Goal: Task Accomplishment & Management: Complete application form

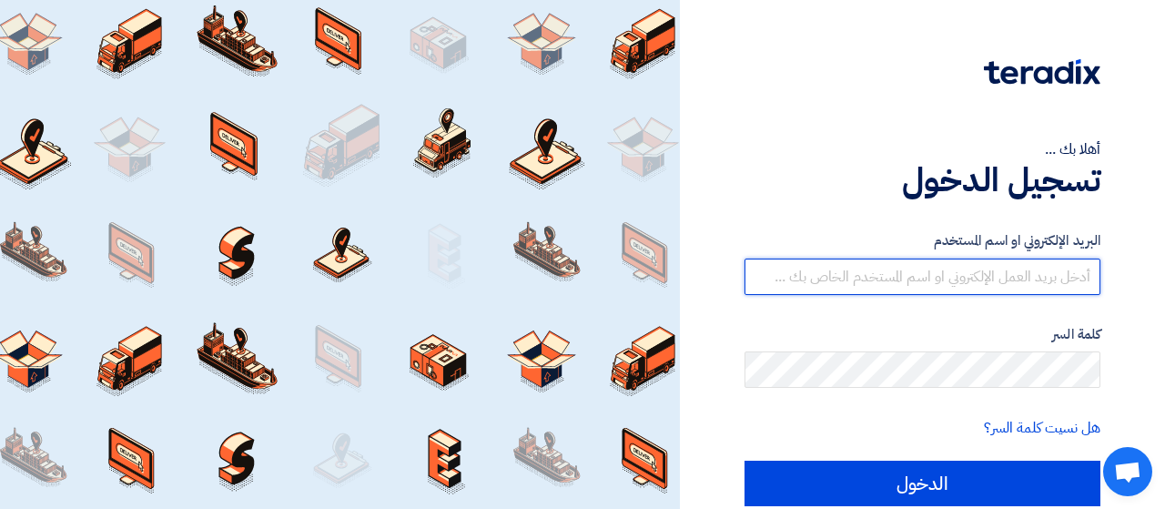
click at [1057, 274] on input "text" at bounding box center [922, 276] width 356 height 36
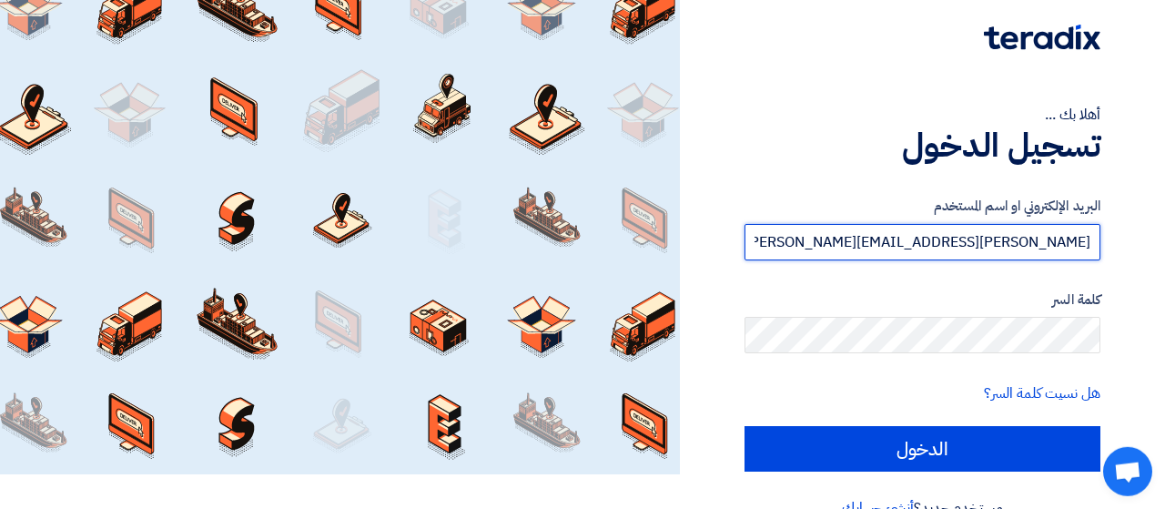
scroll to position [73, 0]
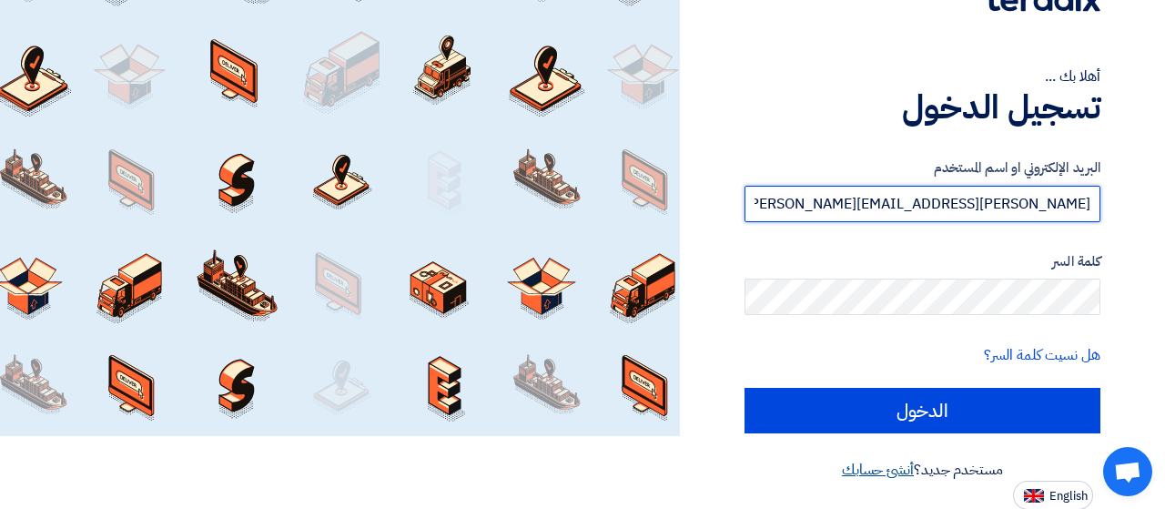
type input "jean.nammour@dormakaba.com"
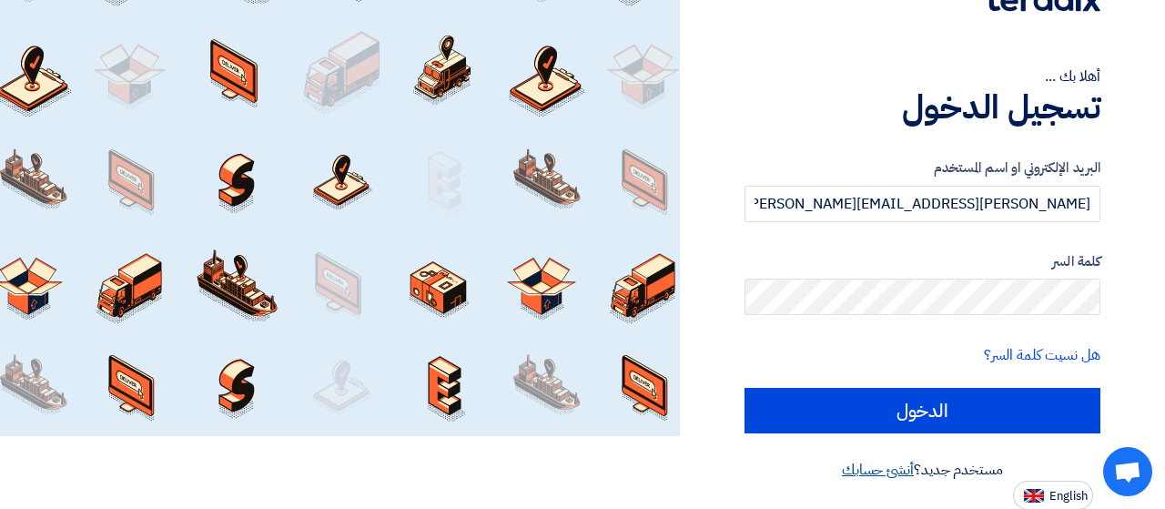
click at [864, 472] on link "أنشئ حسابك" at bounding box center [878, 470] width 72 height 22
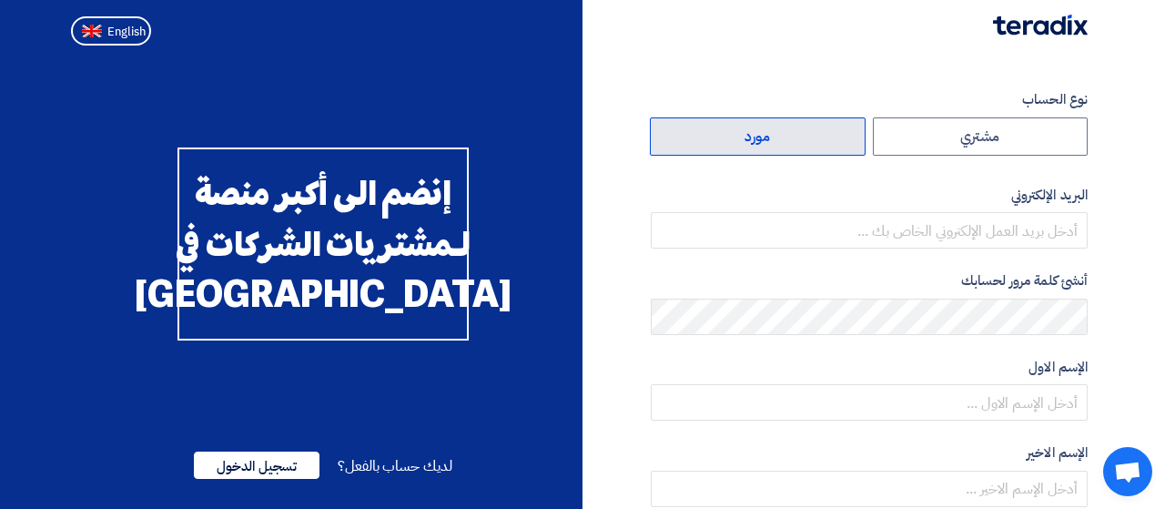
click at [822, 138] on label "مورد" at bounding box center [758, 136] width 216 height 38
click at [822, 138] on input "مورد" at bounding box center [758, 136] width 214 height 36
radio input "true"
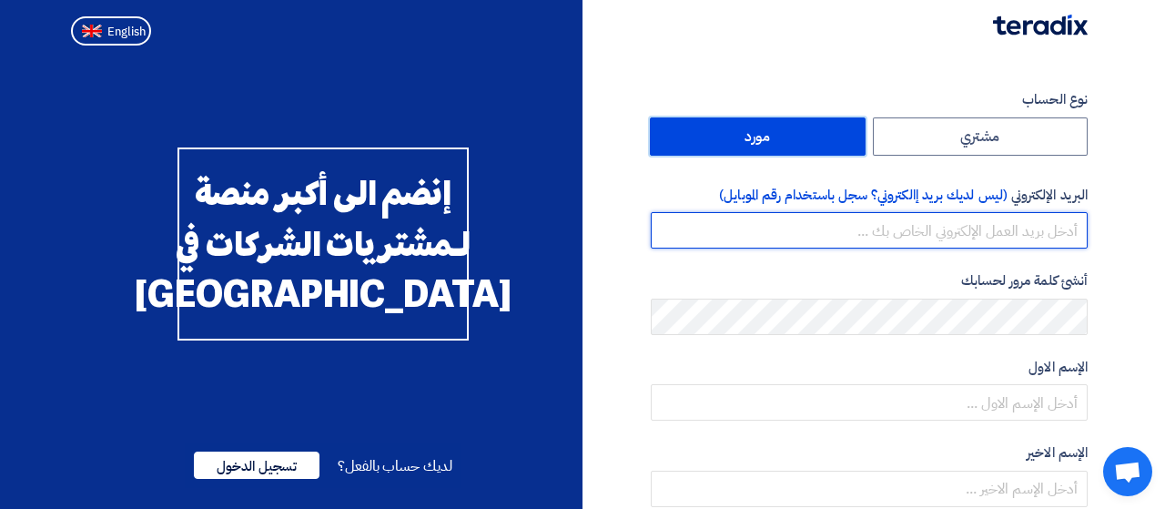
click at [898, 222] on input "email" at bounding box center [869, 230] width 437 height 36
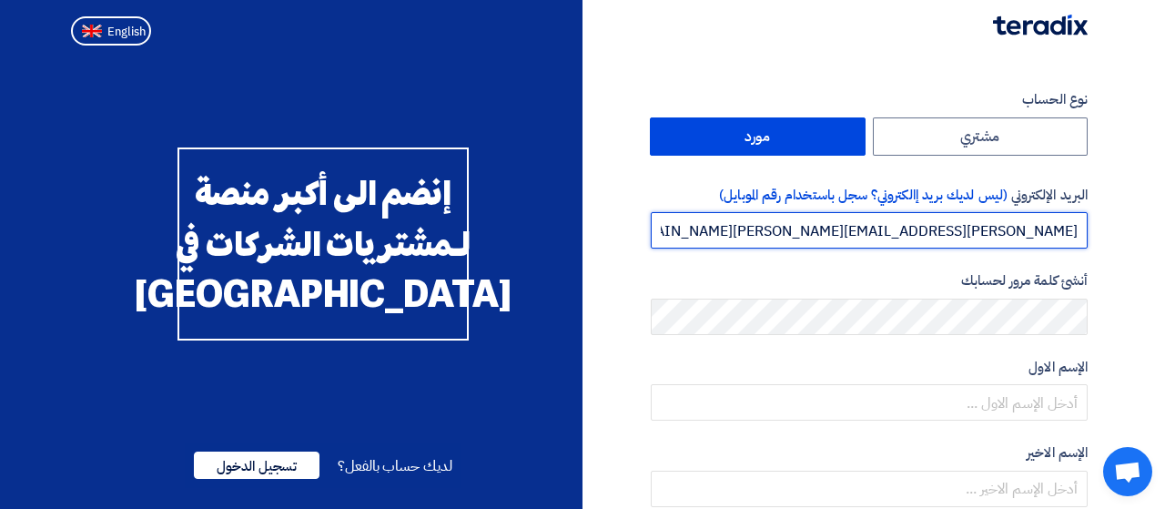
type input "jean.nammour@dormakaba.com"
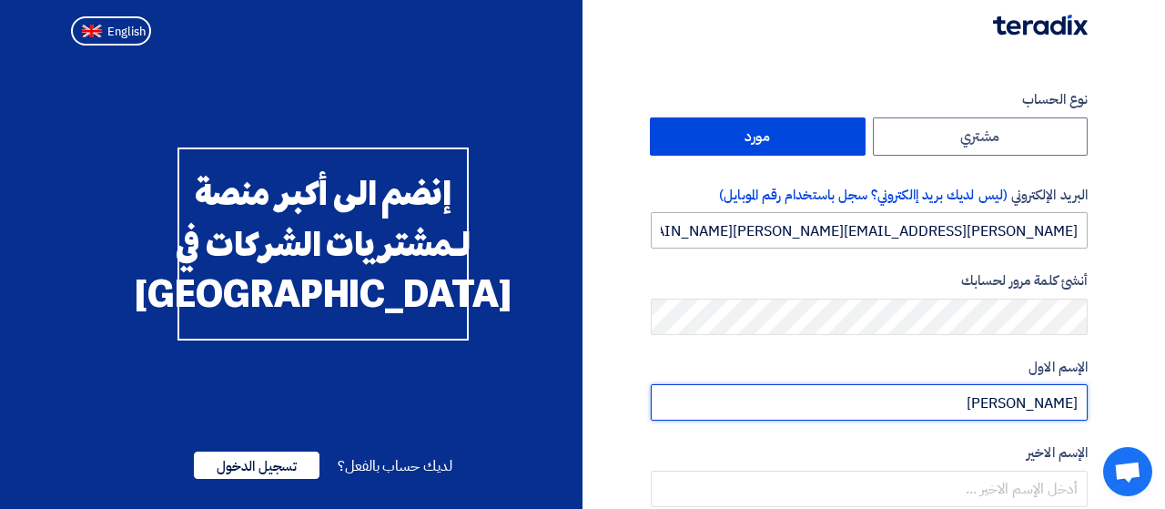
type input "Jean-Pierre"
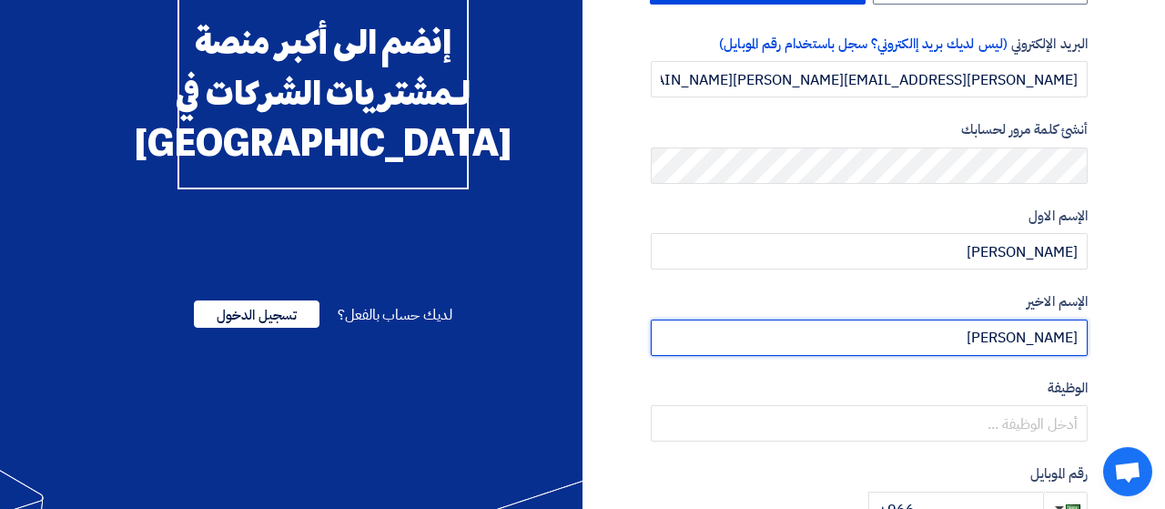
scroll to position [284, 0]
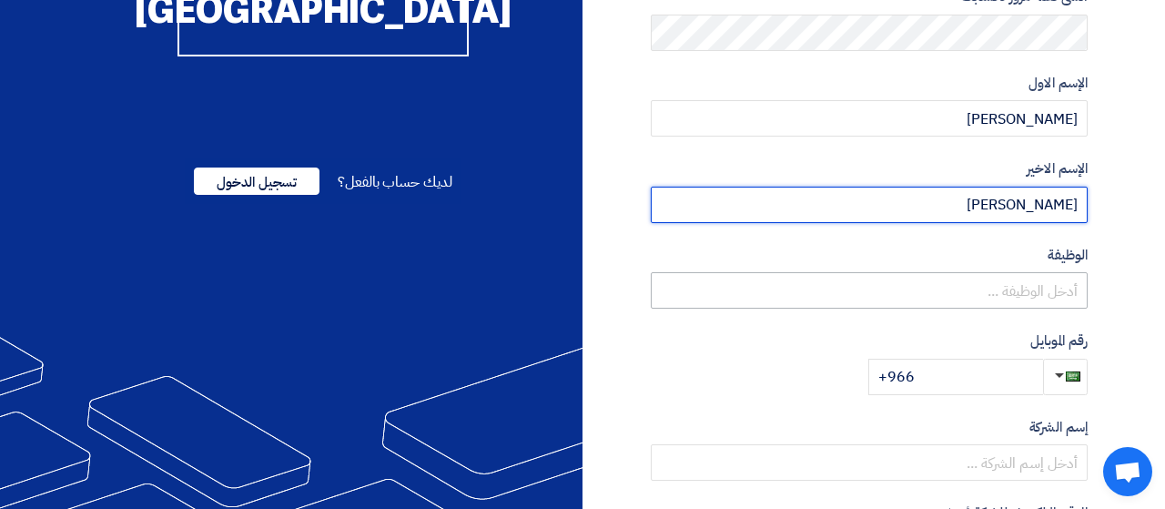
type input "Nammour"
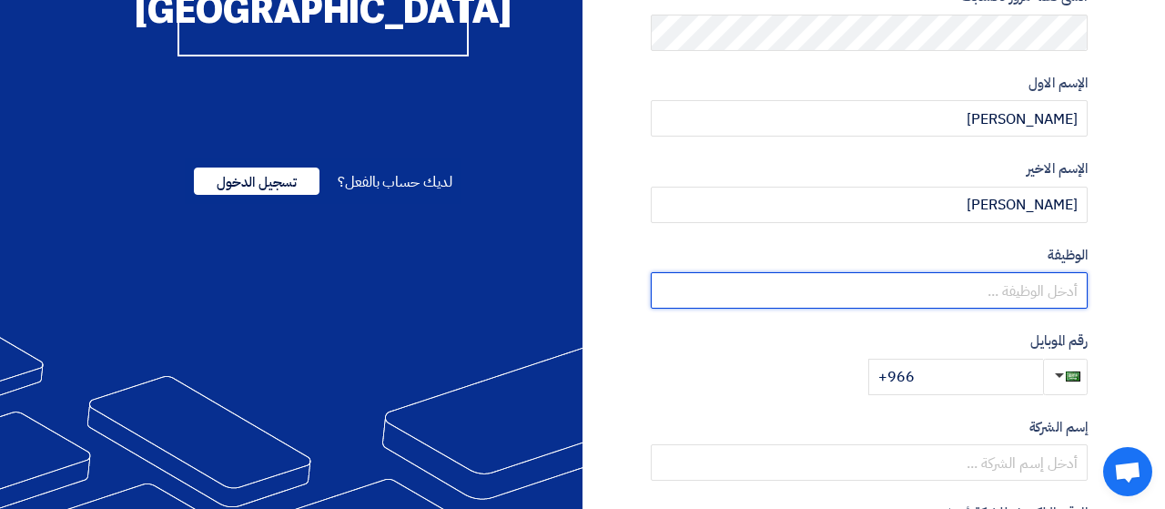
click at [971, 303] on input "text" at bounding box center [869, 290] width 437 height 36
click at [971, 302] on input "text" at bounding box center [869, 290] width 437 height 36
click at [1034, 290] on input "Sales MAnager" at bounding box center [869, 290] width 437 height 36
type input "Sales Manager"
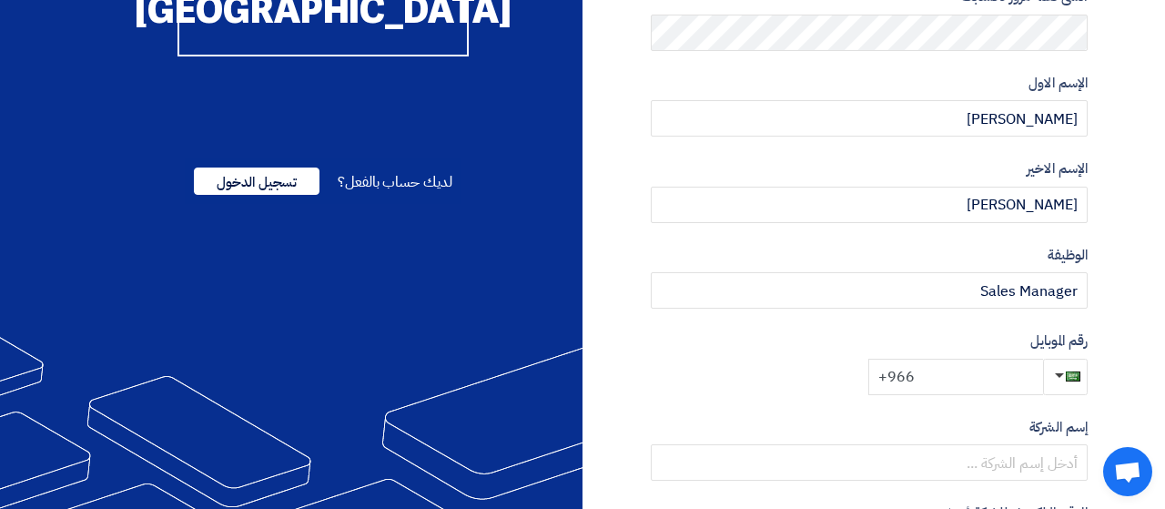
click at [983, 375] on input "+966" at bounding box center [955, 376] width 175 height 36
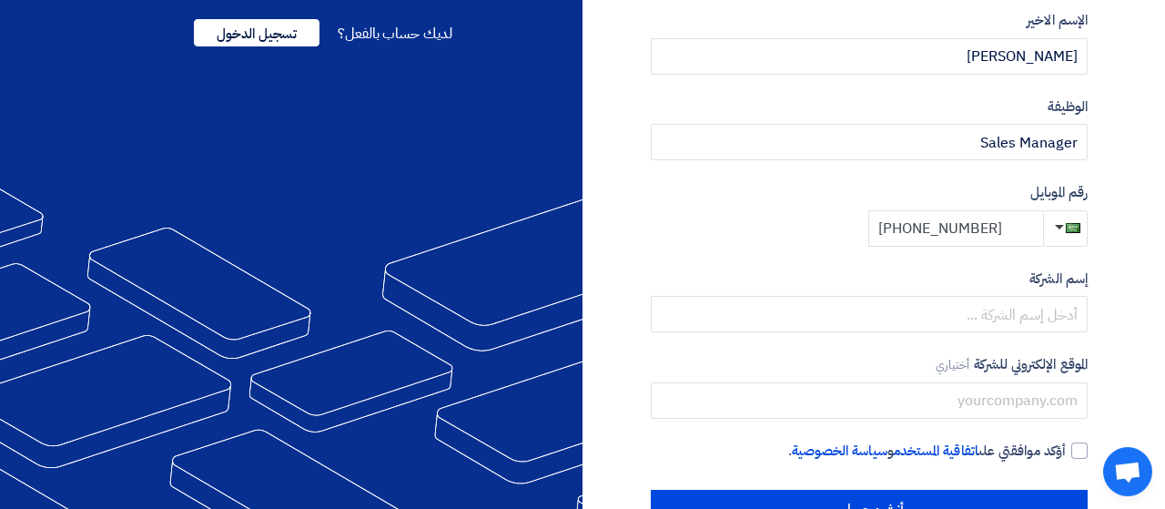
scroll to position [473, 0]
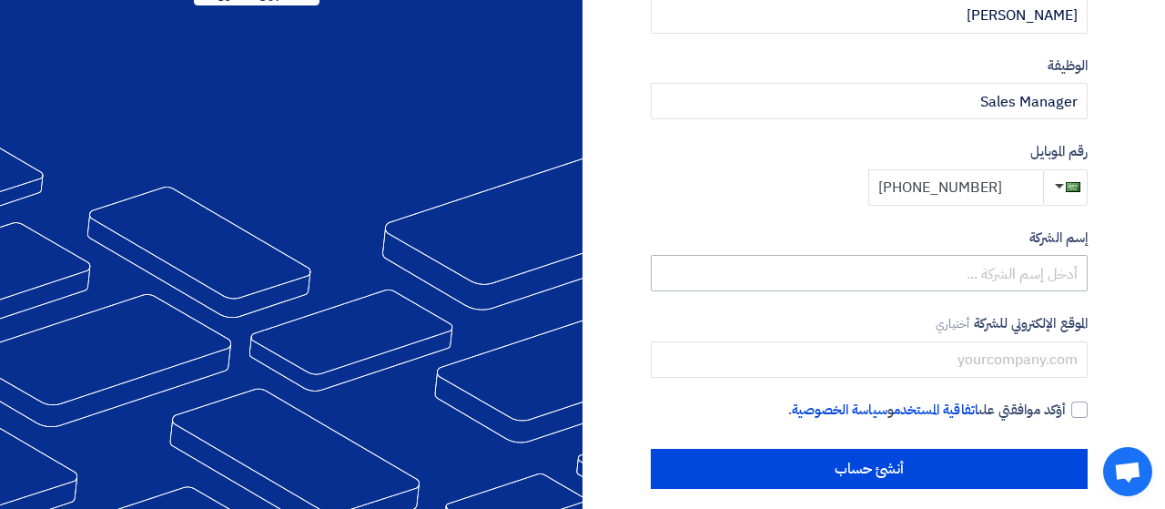
type input "+966 567308287"
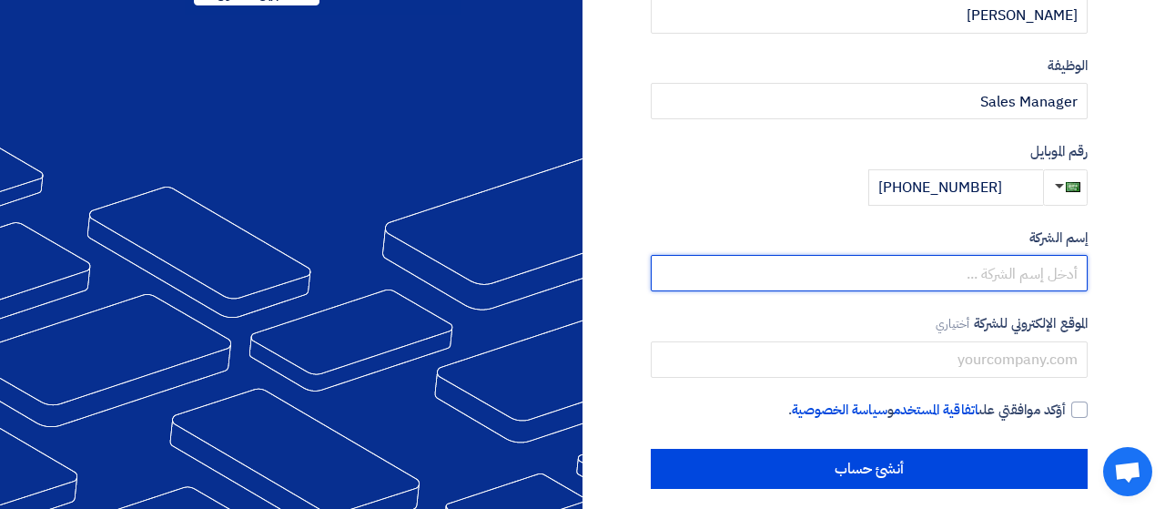
click at [989, 273] on input "text" at bounding box center [869, 273] width 437 height 36
type input "dormakaba"
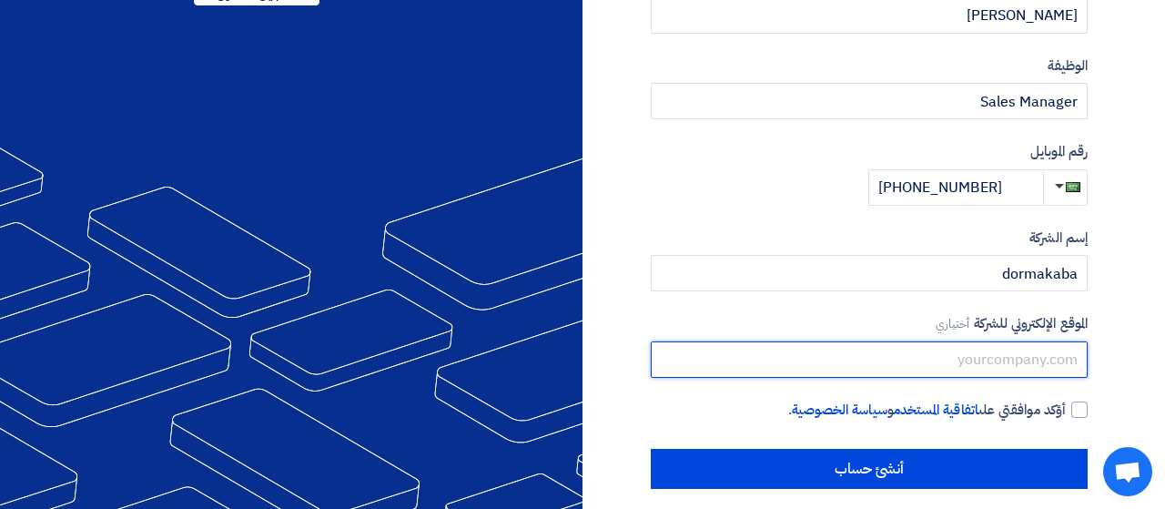
click at [1004, 356] on input "text" at bounding box center [869, 359] width 437 height 36
type input "www.dormakaba.com"
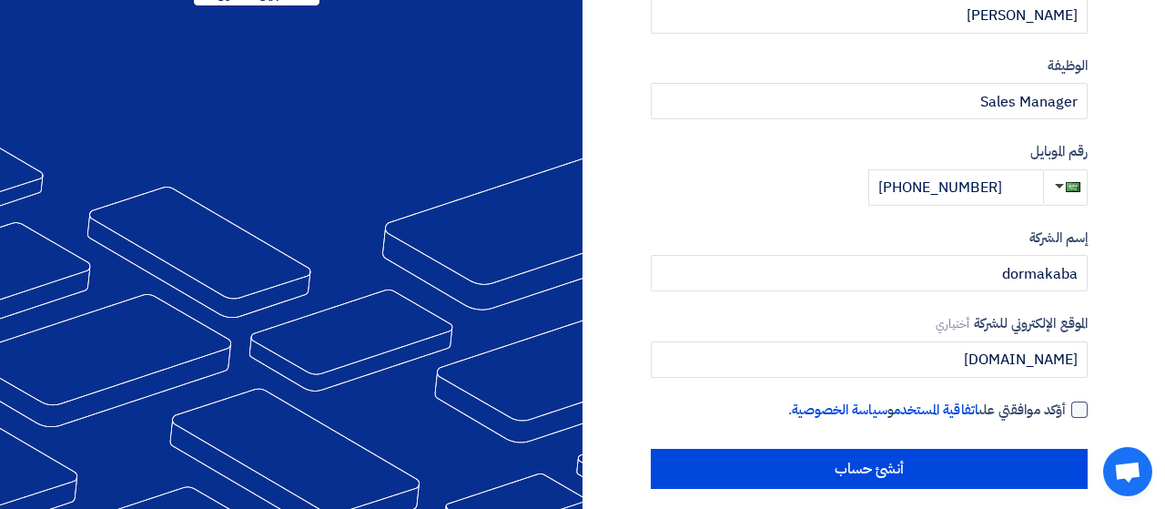
click at [1074, 414] on div at bounding box center [1079, 409] width 16 height 16
click at [1065, 414] on input "أؤكد موافقتي على اتفاقية المستخدم و سياسة الخصوصية ." at bounding box center [847, 417] width 437 height 36
checkbox input "true"
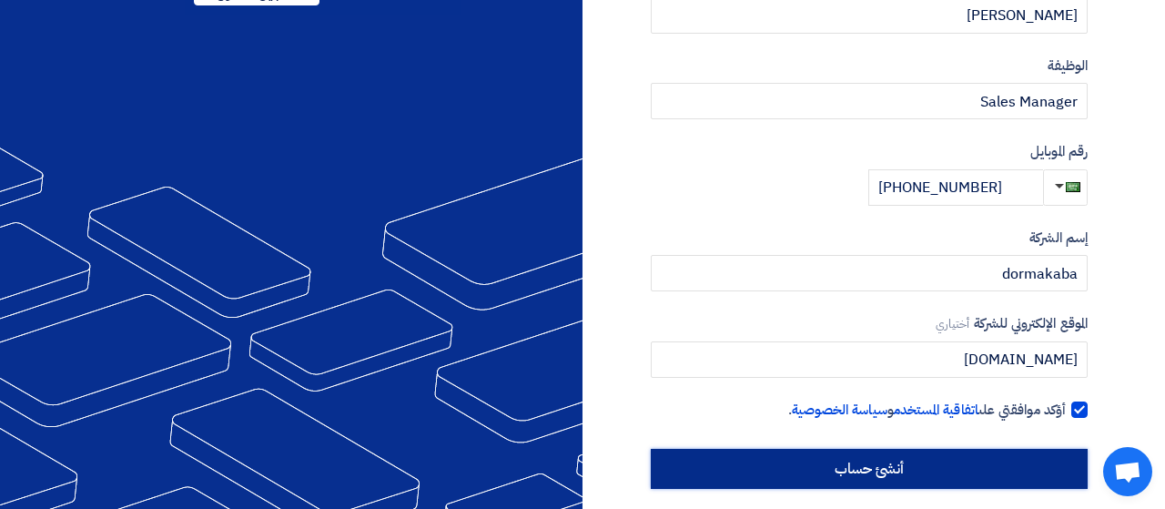
click at [1033, 462] on input "أنشئ حساب" at bounding box center [869, 469] width 437 height 40
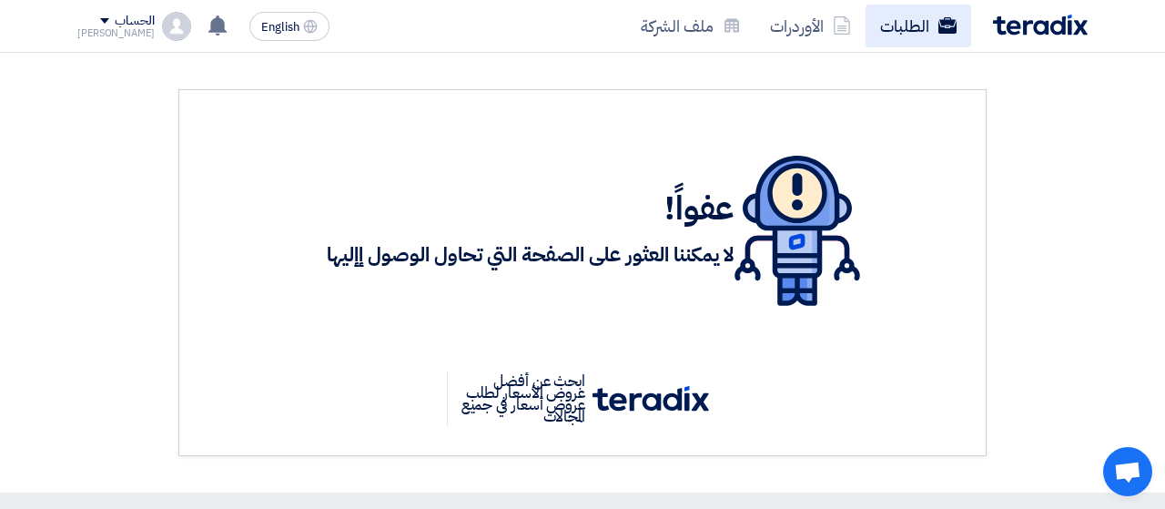
click at [918, 32] on link "الطلبات" at bounding box center [918, 26] width 106 height 43
